Goal: Transaction & Acquisition: Purchase product/service

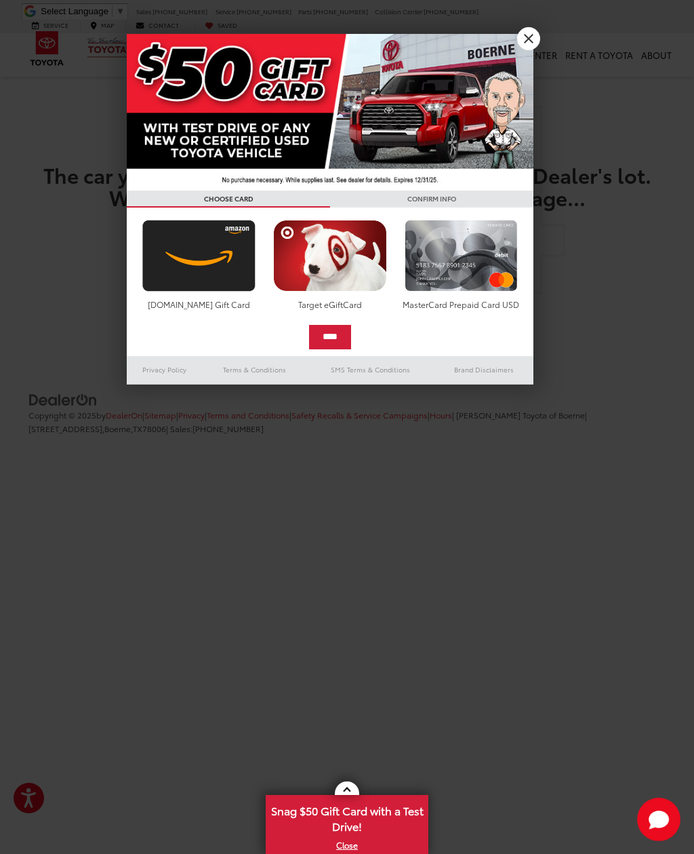
click at [526, 39] on link "X" at bounding box center [528, 38] width 23 height 23
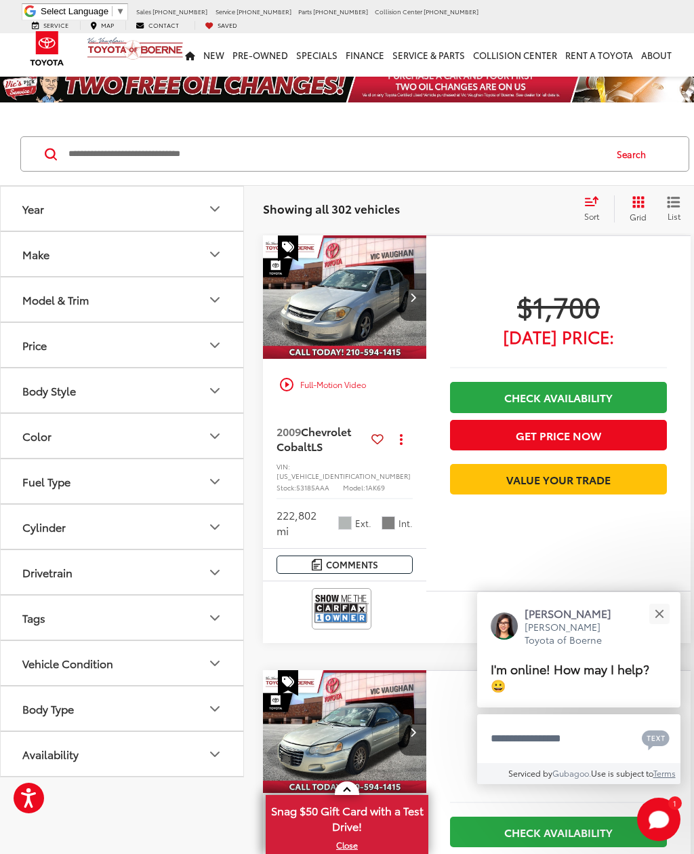
click at [227, 254] on button "Make" at bounding box center [123, 254] width 244 height 44
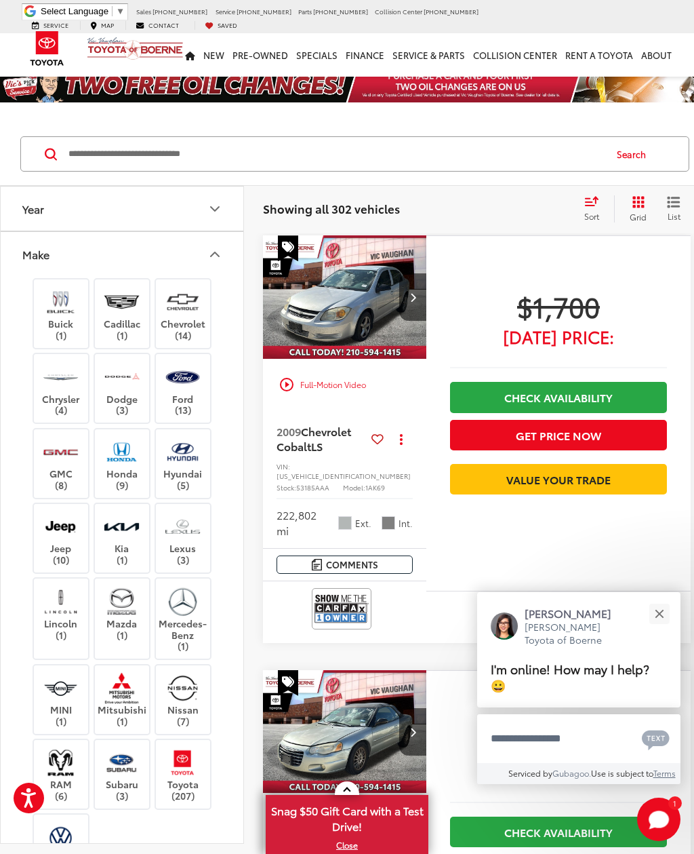
click at [190, 758] on img at bounding box center [182, 763] width 37 height 32
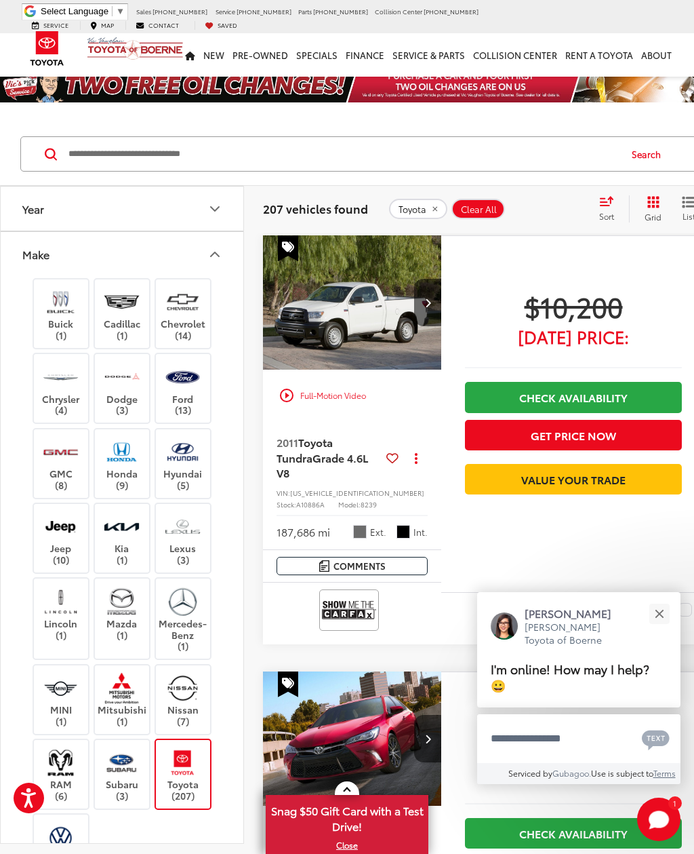
click at [663, 616] on button "Close" at bounding box center [659, 613] width 29 height 29
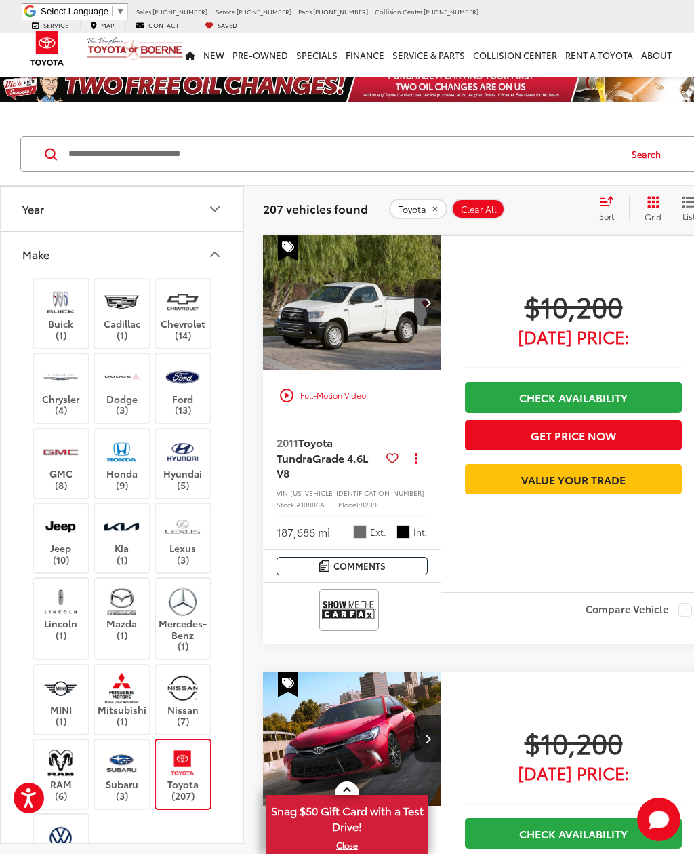
click at [224, 248] on button "Make" at bounding box center [123, 254] width 244 height 44
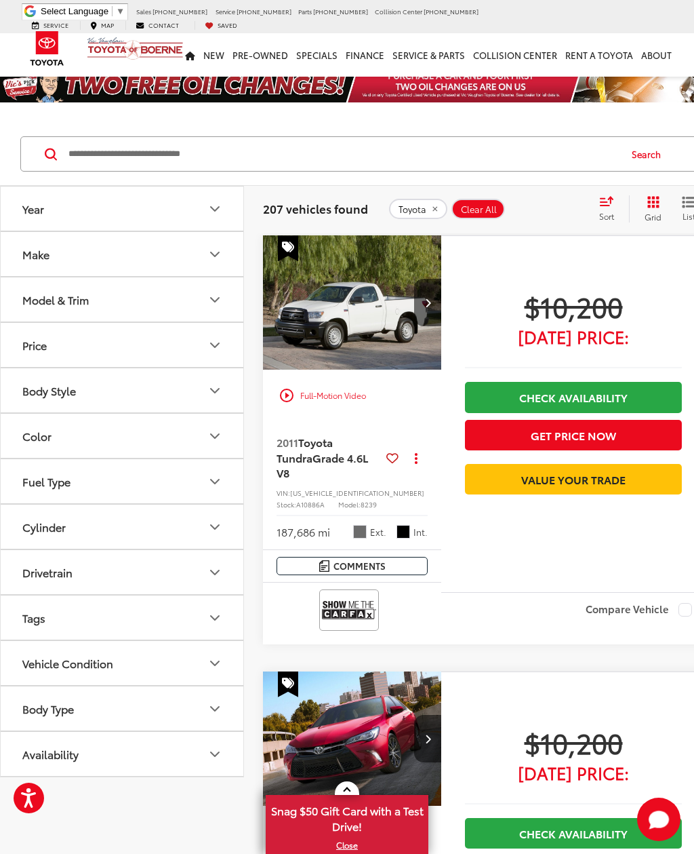
click at [225, 388] on button "Body Style" at bounding box center [123, 390] width 244 height 44
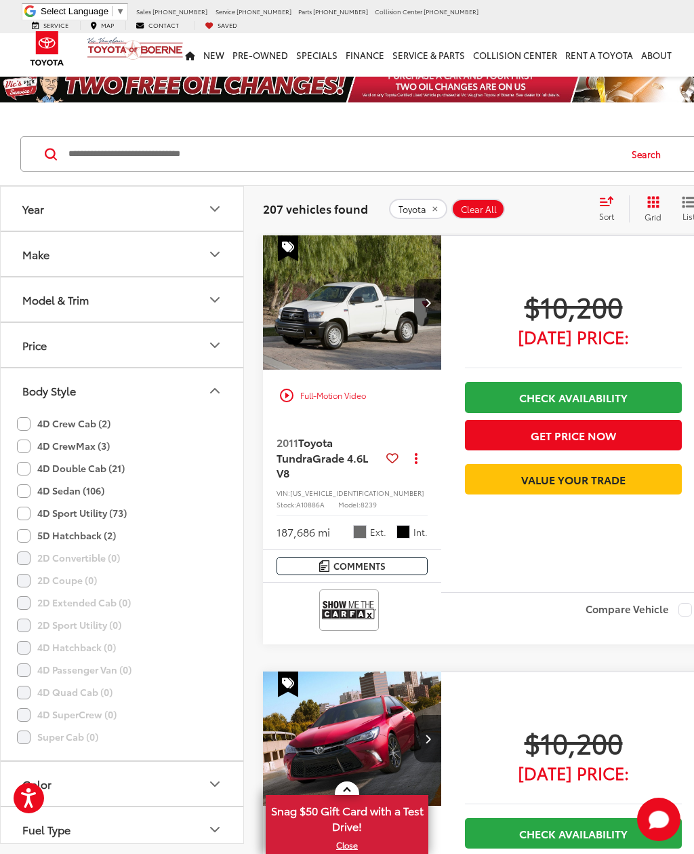
click at [226, 386] on button "Body Style" at bounding box center [123, 390] width 244 height 44
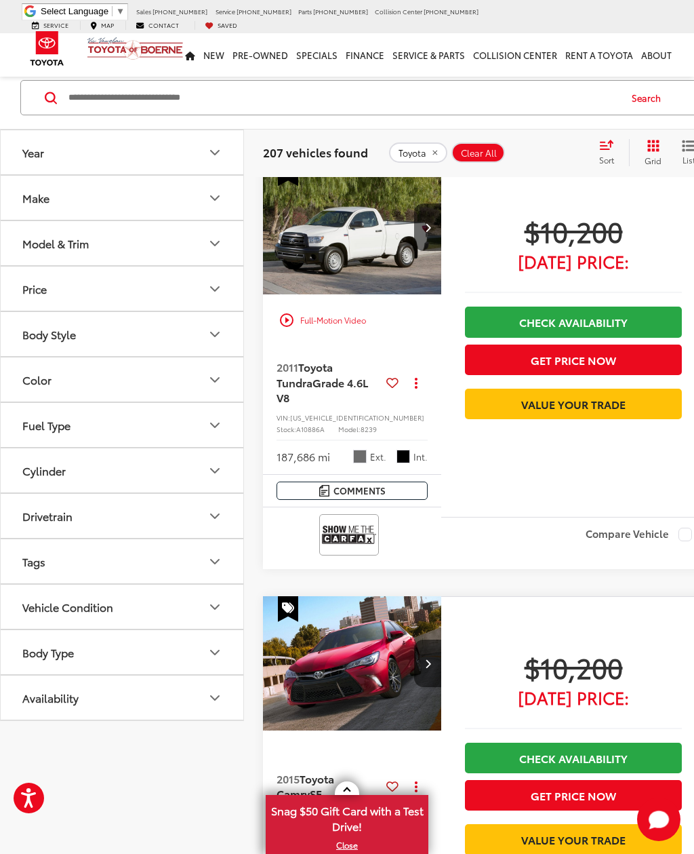
scroll to position [89, 0]
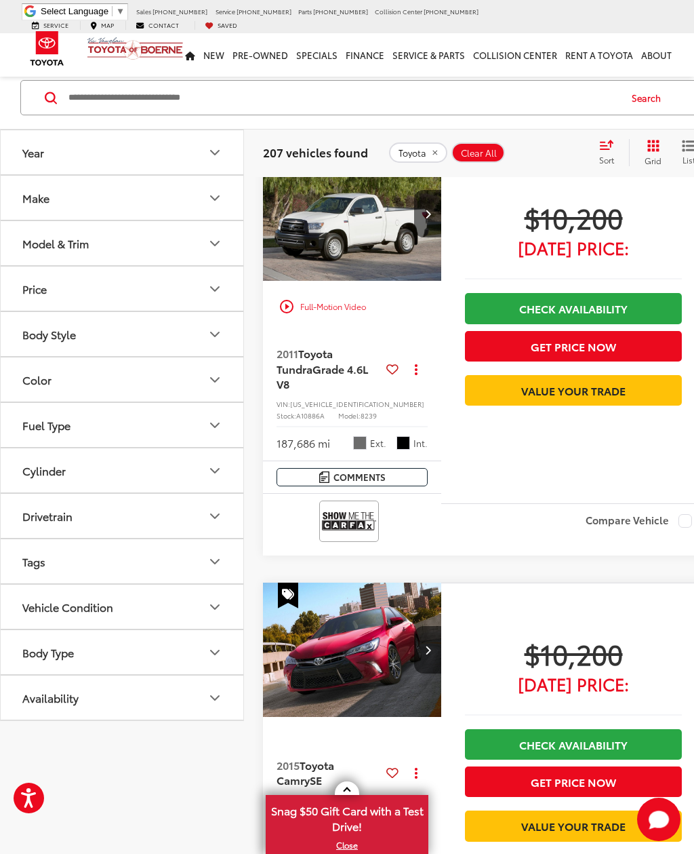
click at [229, 649] on button "Body Type" at bounding box center [123, 652] width 244 height 44
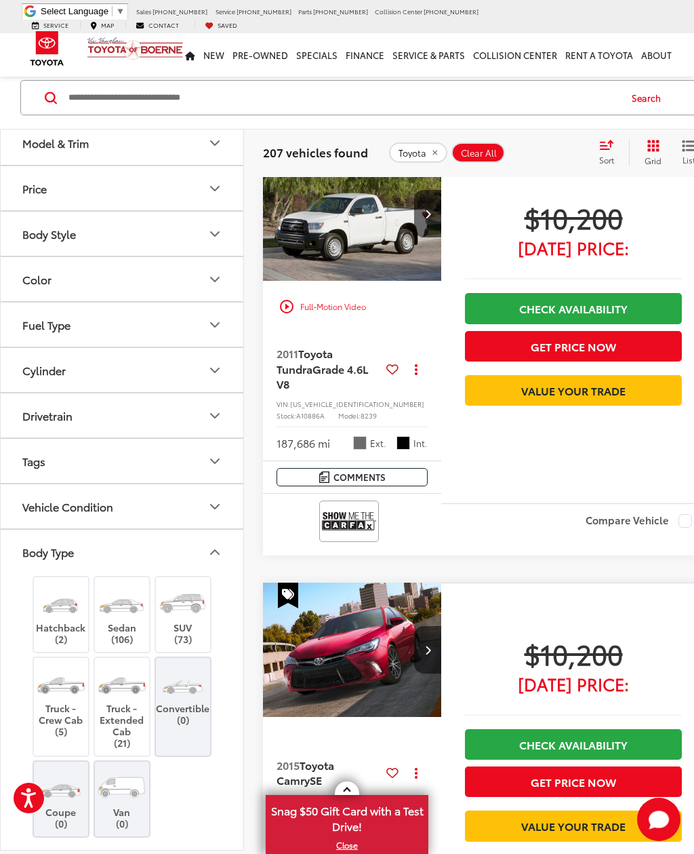
scroll to position [100, 0]
click at [129, 599] on img at bounding box center [121, 604] width 51 height 38
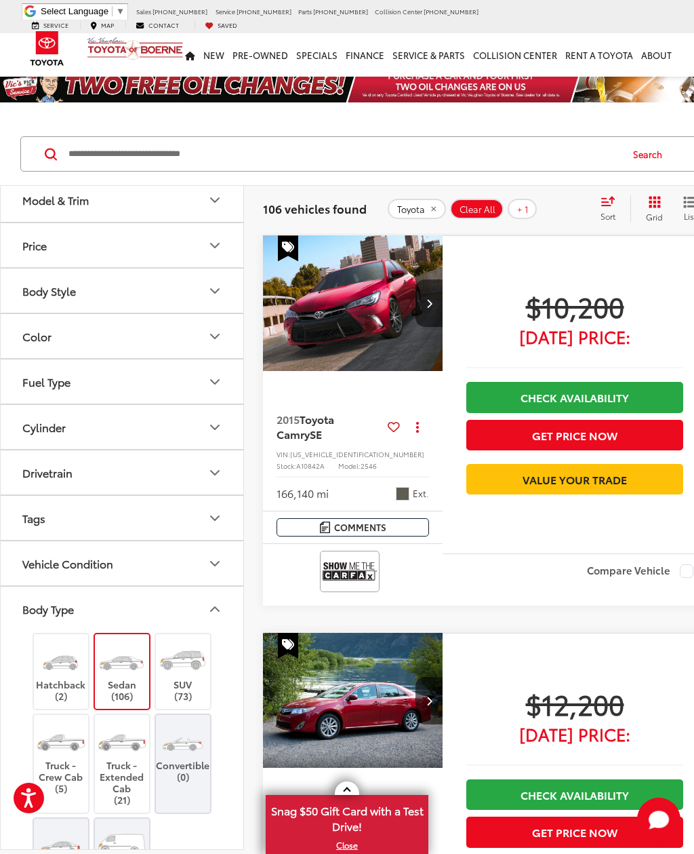
click at [399, 138] on input "Search by Make, Model, or Keyword" at bounding box center [343, 154] width 553 height 33
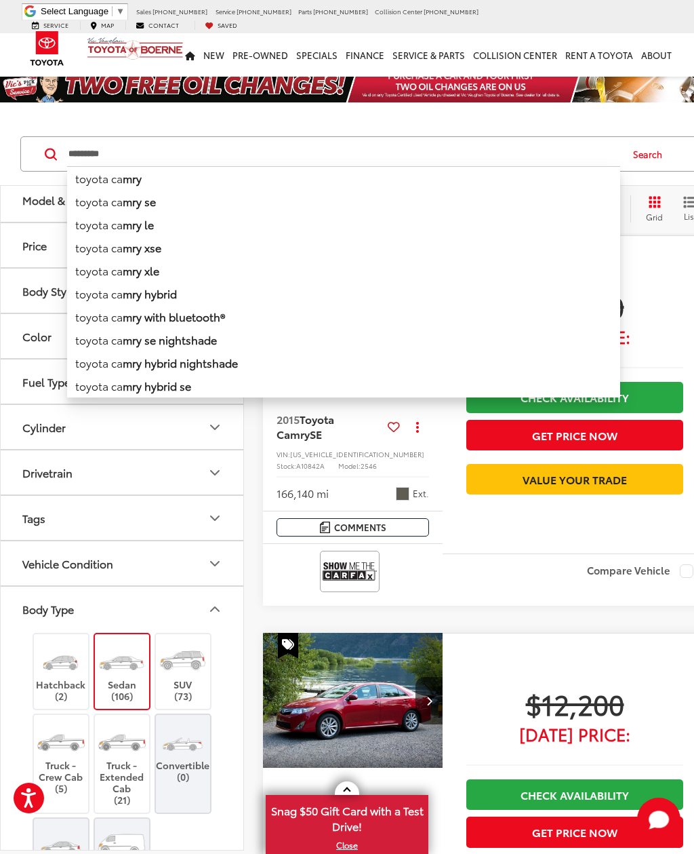
click at [169, 178] on li "toyota ca mry" at bounding box center [343, 178] width 553 height 24
type input "**********"
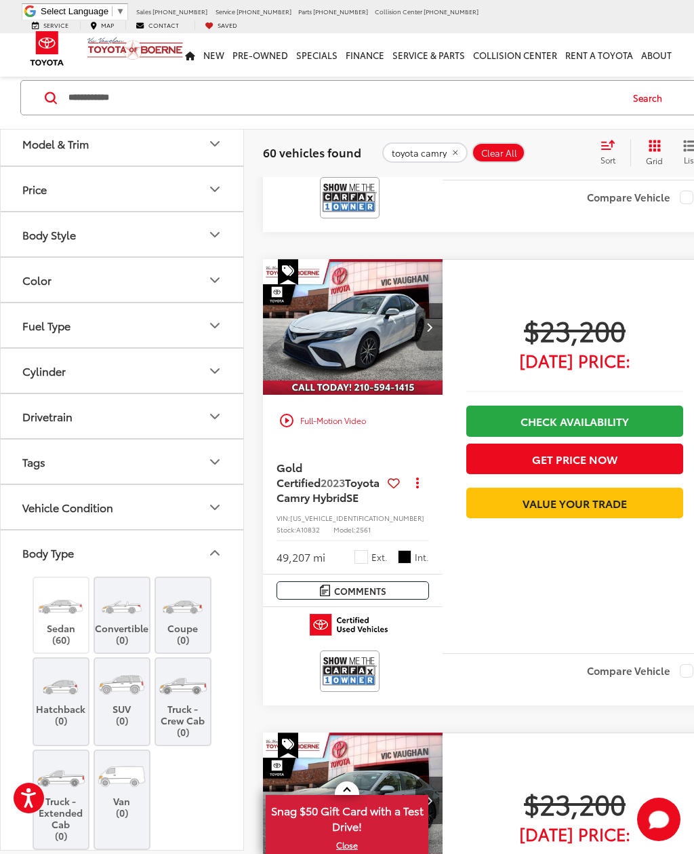
scroll to position [3451, 0]
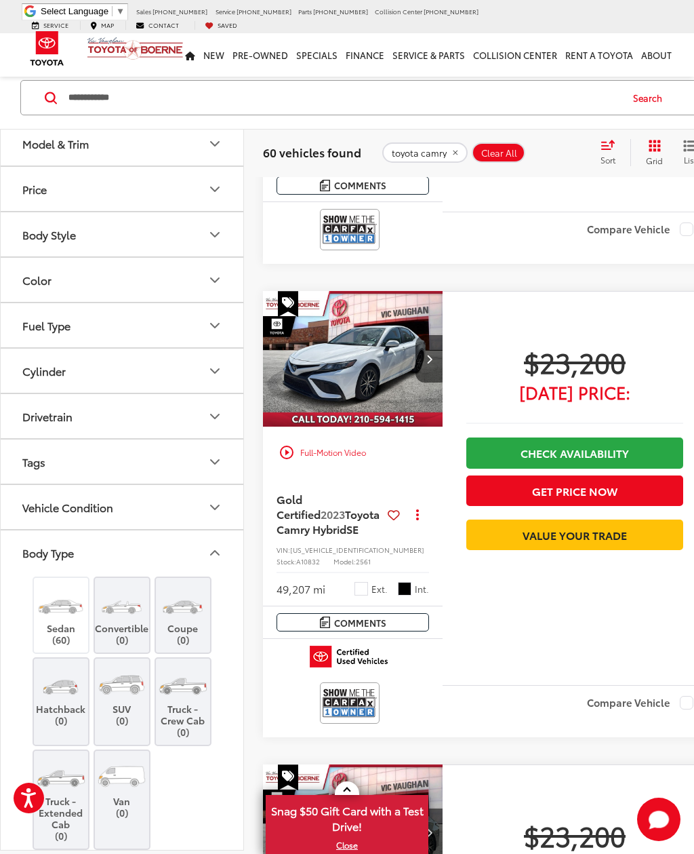
click at [416, 382] on button "Next image" at bounding box center [429, 358] width 27 height 47
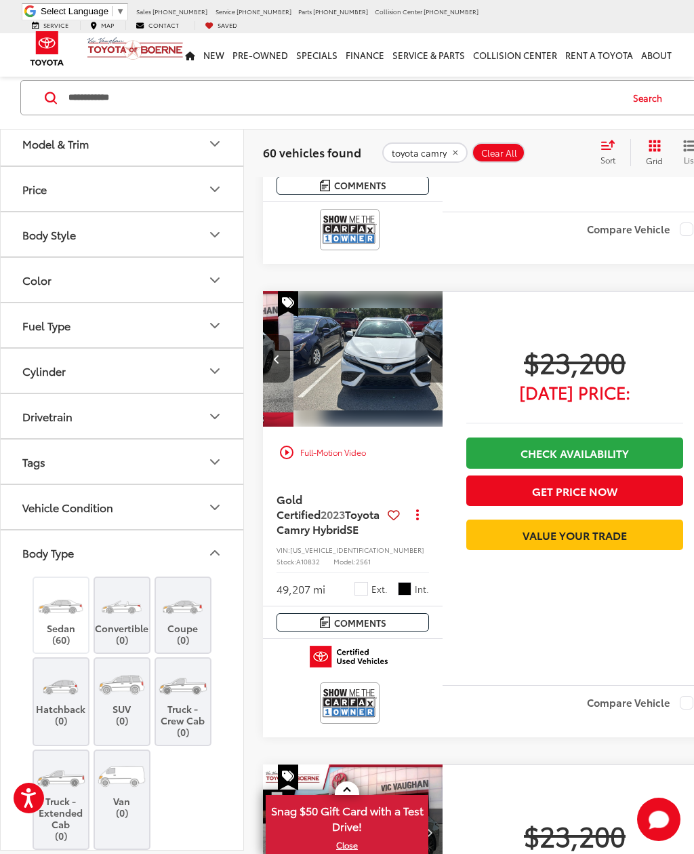
click at [427, 364] on icon "Next image" at bounding box center [430, 358] width 6 height 9
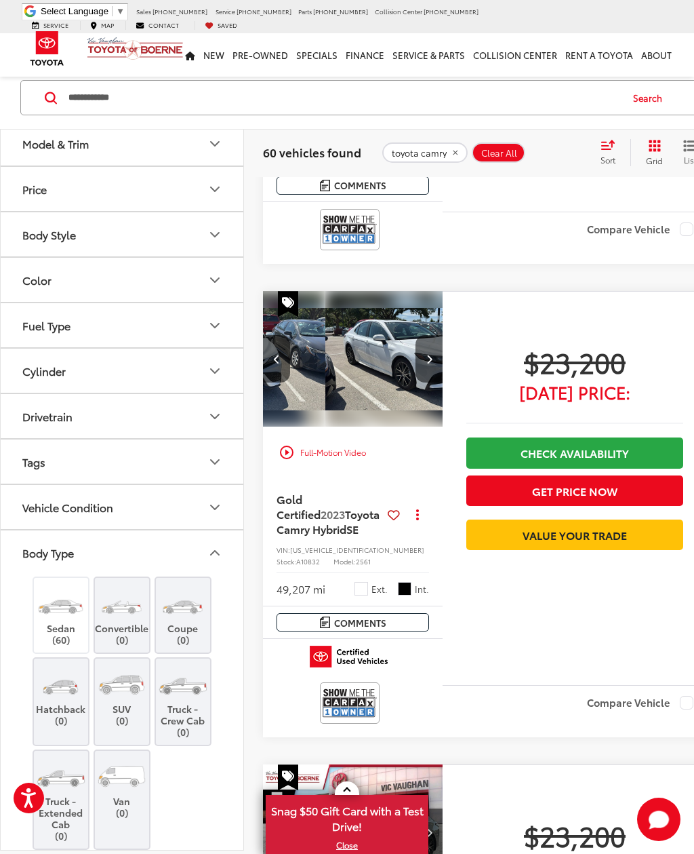
click at [416, 382] on button "Next image" at bounding box center [429, 358] width 27 height 47
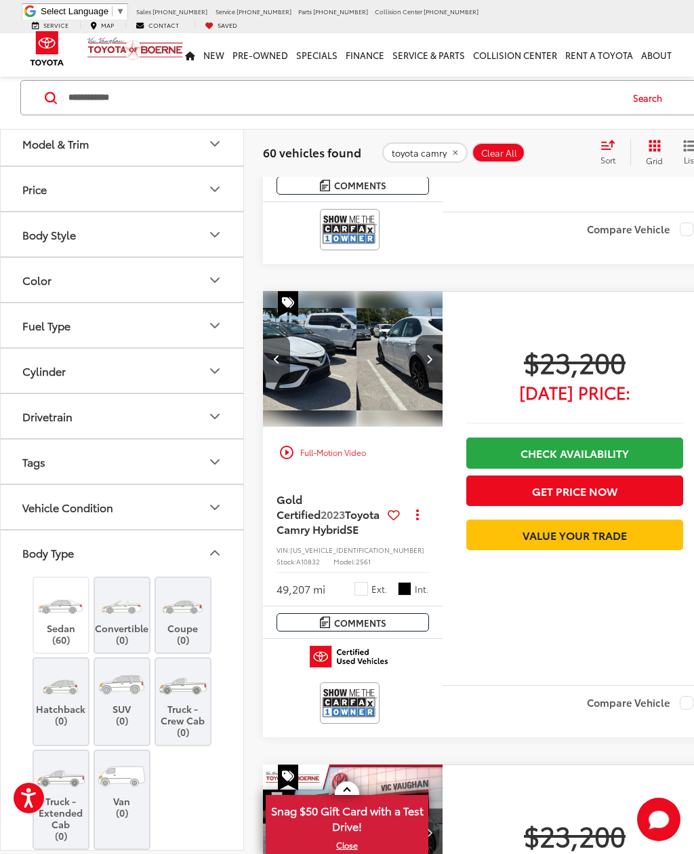
click at [427, 364] on icon "Next image" at bounding box center [430, 358] width 6 height 9
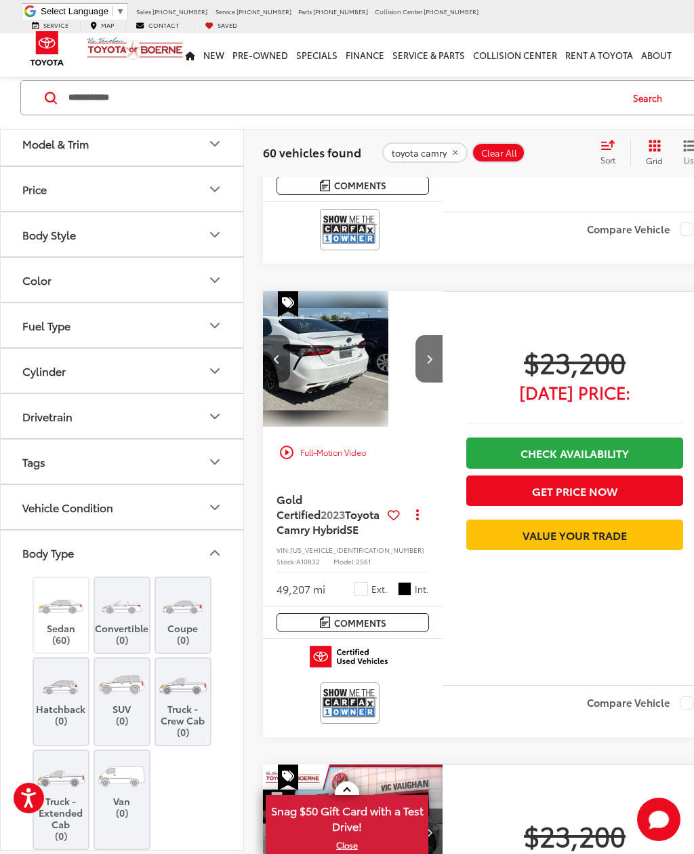
click at [416, 382] on button "Next image" at bounding box center [429, 358] width 27 height 47
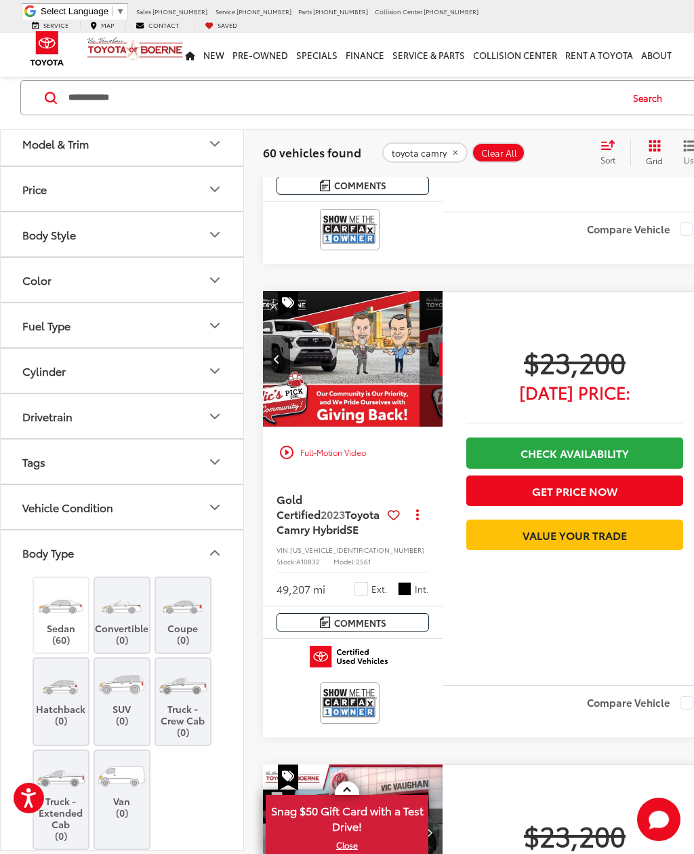
scroll to position [0, 751]
click at [439, 376] on button "View More" at bounding box center [510, 359] width 143 height 34
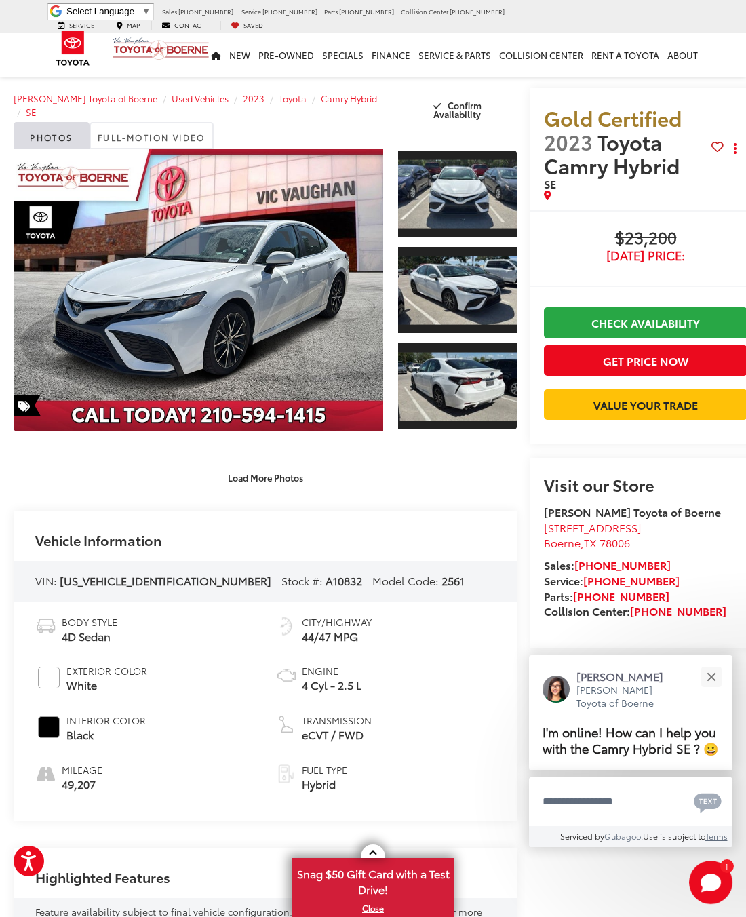
click at [466, 386] on link "Expand Photo 3" at bounding box center [457, 386] width 119 height 89
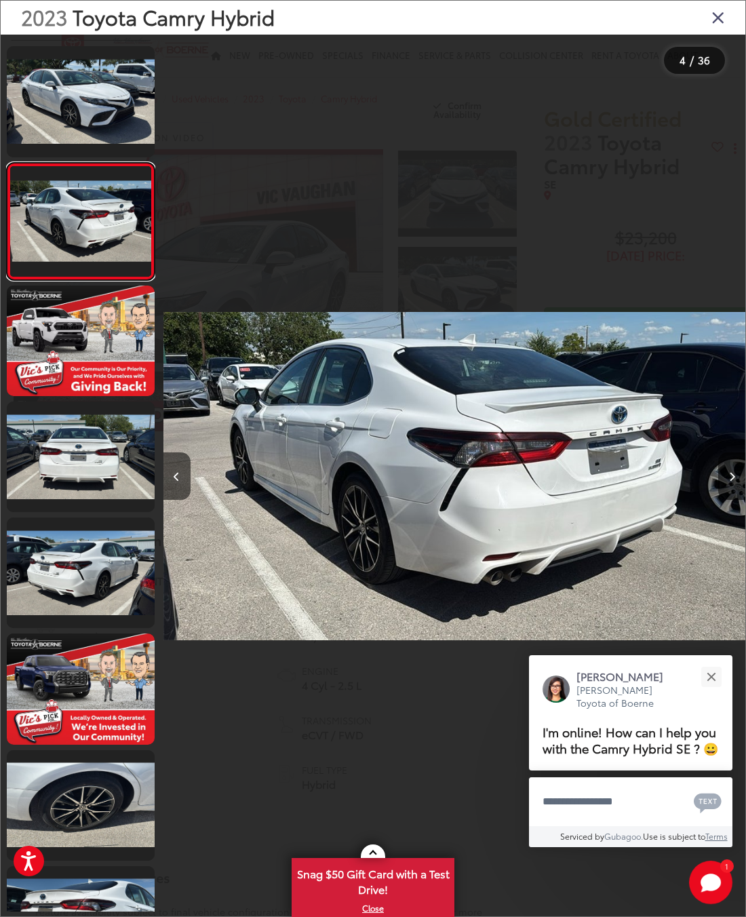
scroll to position [227, 0]
click at [121, 586] on link at bounding box center [81, 572] width 148 height 111
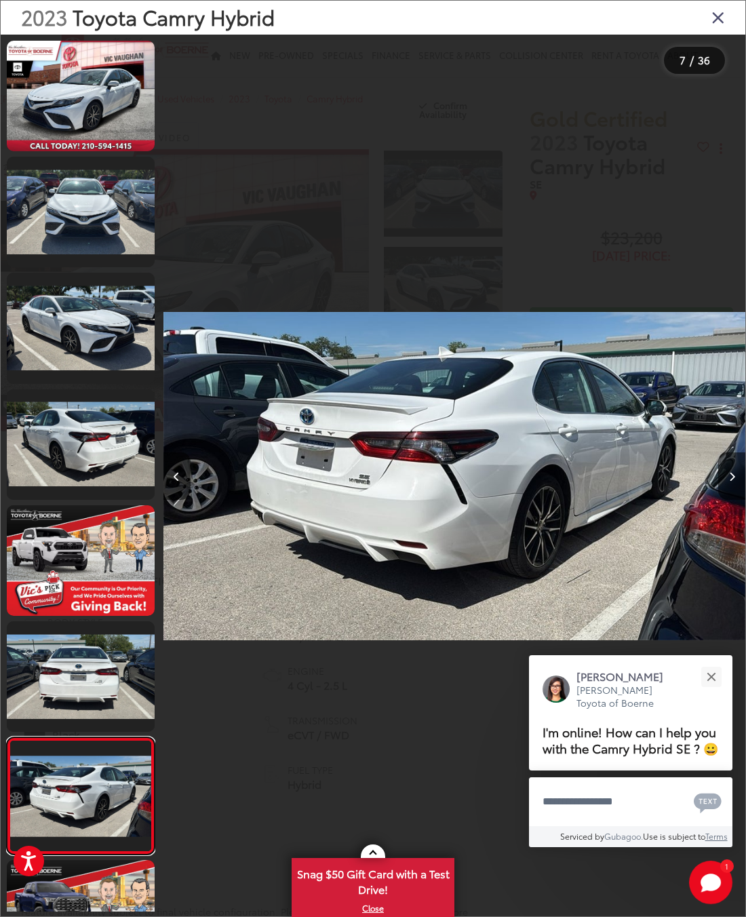
scroll to position [0, 0]
click at [720, 24] on icon "Close gallery" at bounding box center [718, 17] width 14 height 18
